Goal: Ask a question: Seek information or help from site administrators or community

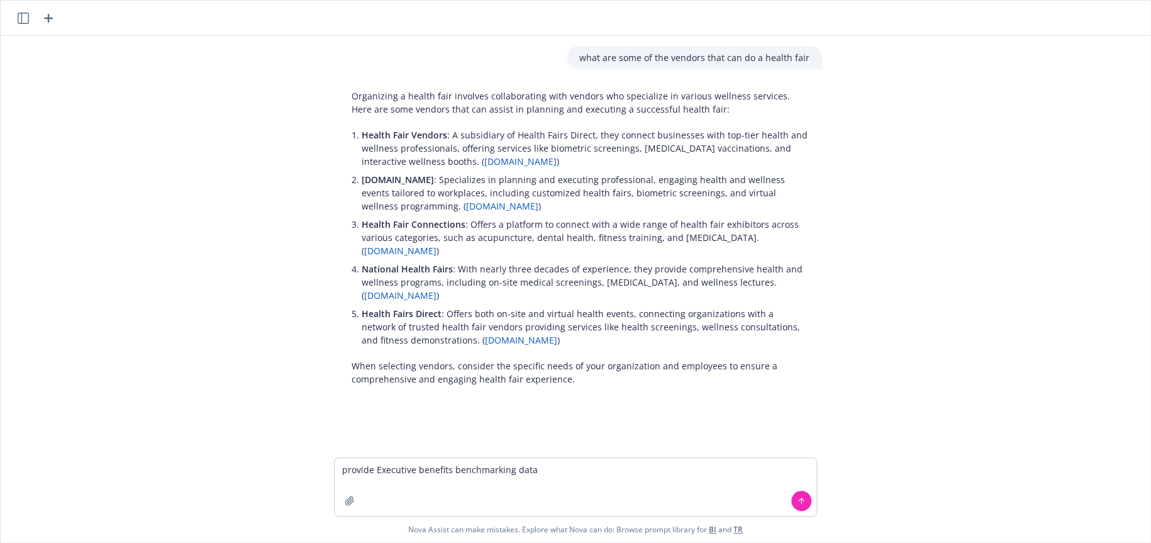
type textarea "provide Executive benefits benchmarking data"
click at [802, 501] on icon at bounding box center [801, 500] width 9 height 9
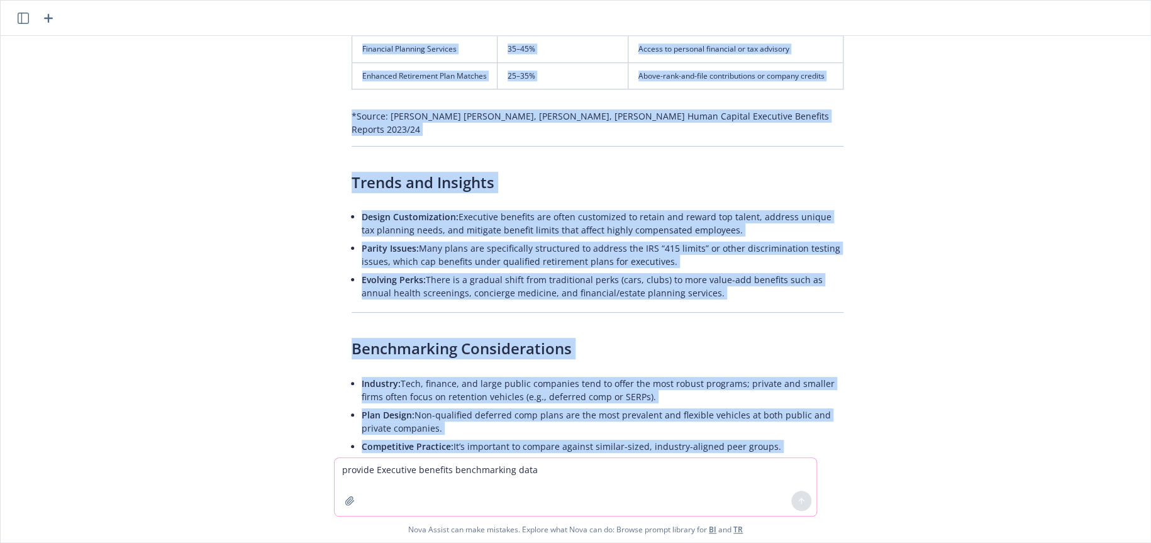
scroll to position [843, 0]
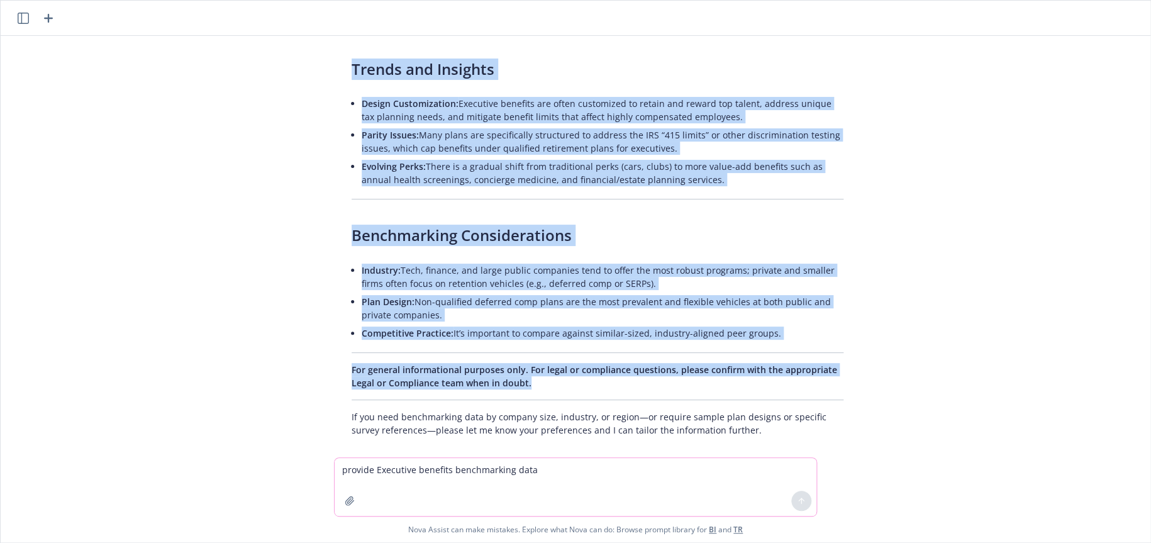
drag, startPoint x: 338, startPoint y: 92, endPoint x: 841, endPoint y: 374, distance: 577.1
click at [841, 374] on div "Certainly! Here’s an overview of executive benefits benchmarking data based on …" at bounding box center [597, 21] width 517 height 841
copy div "Loremi Dolorsita Consecte — Adipis Elitsedd (1460–1305): Eiusmodte Incidid Utla…"
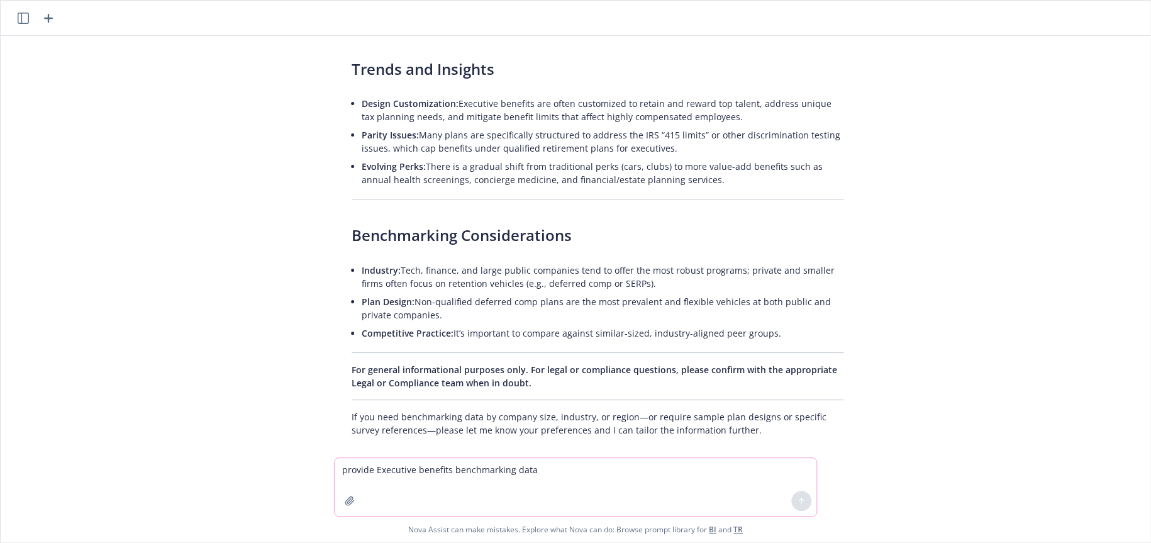
click at [215, 372] on div "what are some of the vendors that can do a health fair Organizing a health fair…" at bounding box center [575, 246] width 1139 height 421
